Goal: Information Seeking & Learning: Learn about a topic

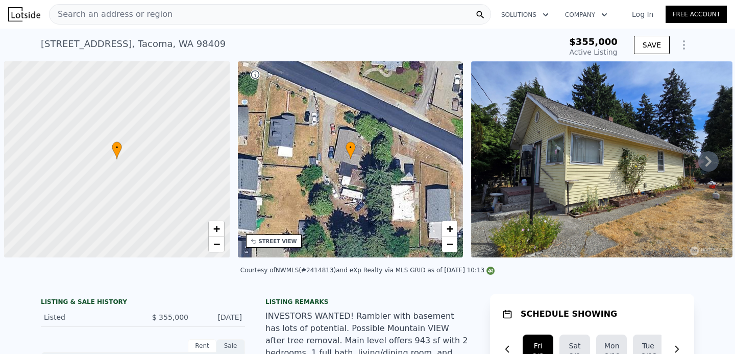
scroll to position [0, 4]
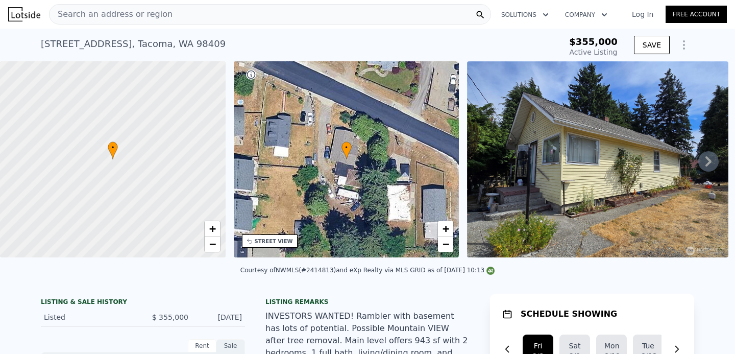
type input "1"
type input "9669"
type input "$ 566,000"
type input "$ 143,602"
click at [308, 16] on div "Search an address or region" at bounding box center [270, 14] width 442 height 20
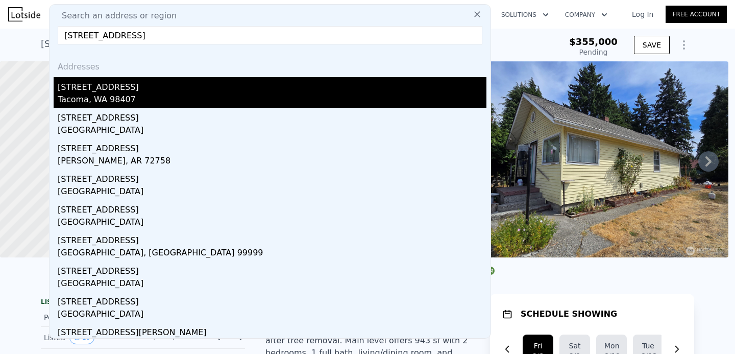
type input "[STREET_ADDRESS]"
click at [137, 87] on div "[STREET_ADDRESS]" at bounding box center [272, 85] width 429 height 16
